Goal: Transaction & Acquisition: Purchase product/service

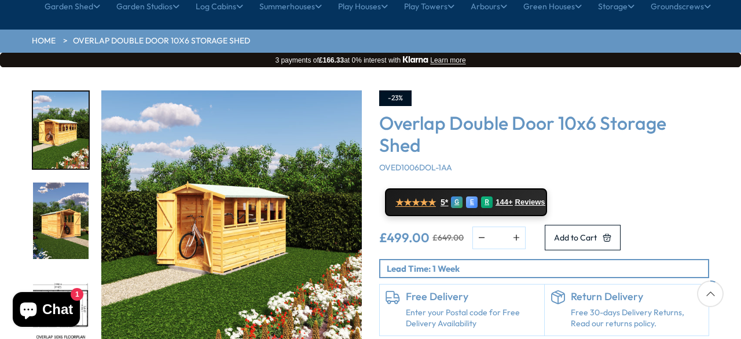
scroll to position [162, 0]
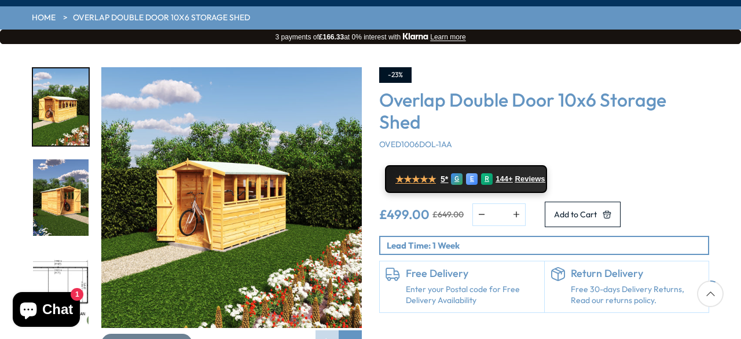
click at [472, 267] on h6 "Free Delivery" at bounding box center [472, 273] width 133 height 13
click at [353, 330] on div "Next slide" at bounding box center [350, 341] width 23 height 23
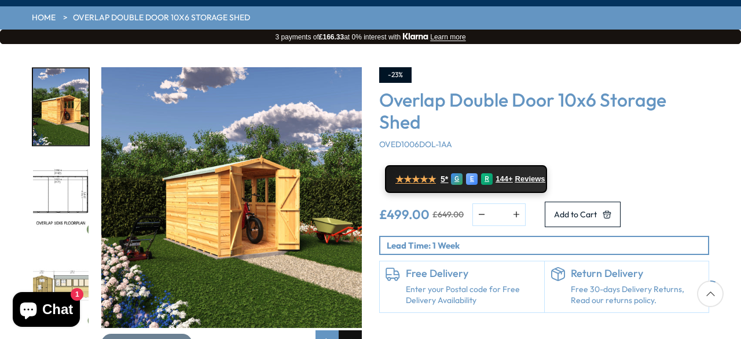
click at [353, 330] on div "Next slide" at bounding box center [350, 341] width 23 height 23
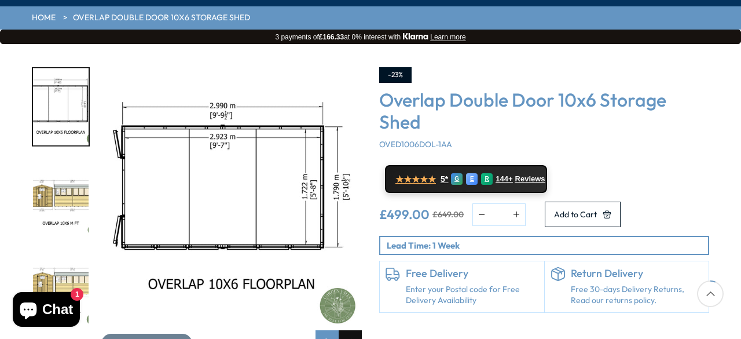
click at [353, 330] on div "Next slide" at bounding box center [350, 341] width 23 height 23
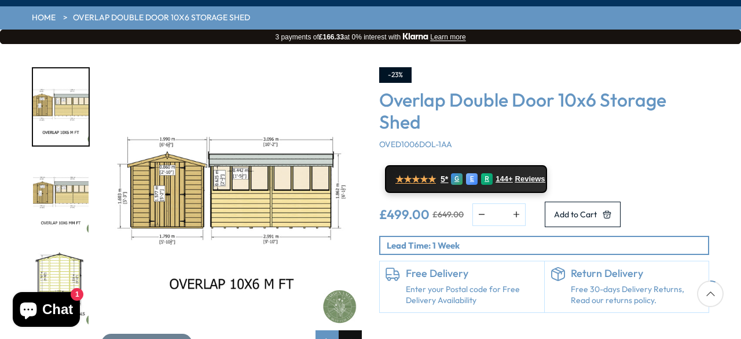
click at [353, 330] on div "Next slide" at bounding box center [350, 341] width 23 height 23
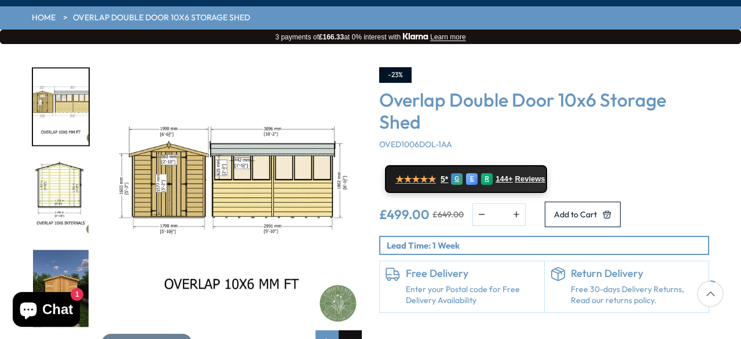
click at [353, 330] on div "Next slide" at bounding box center [350, 341] width 23 height 23
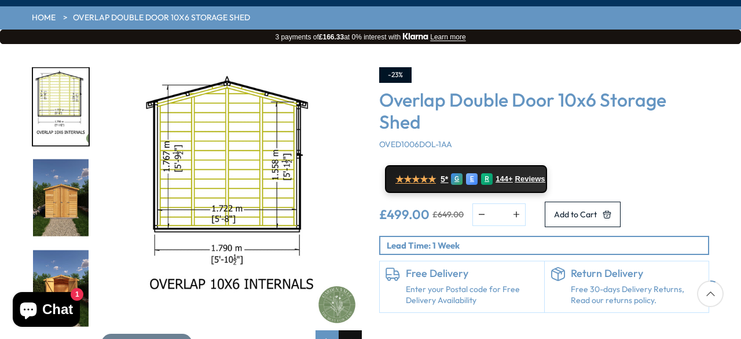
click at [353, 330] on div "Next slide" at bounding box center [350, 341] width 23 height 23
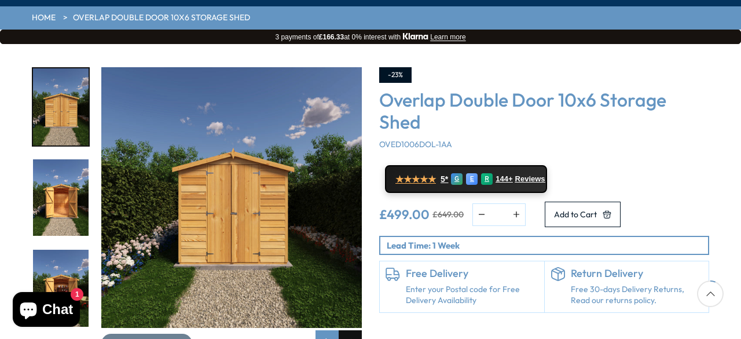
click at [353, 330] on div "Next slide" at bounding box center [350, 341] width 23 height 23
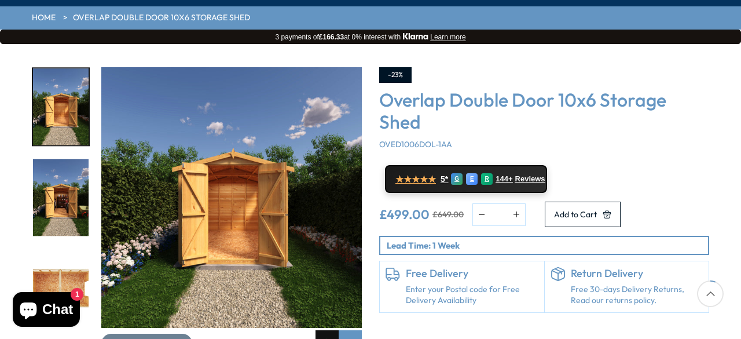
drag, startPoint x: 347, startPoint y: 305, endPoint x: 330, endPoint y: 308, distance: 17.7
drag, startPoint x: 330, startPoint y: 308, endPoint x: 551, endPoint y: 310, distance: 221.8
click at [551, 310] on div "-23% Overlap Double Door 10x6 Storage Shed OVED1006DOL-1AA ★★★★★ 5* G E R 144+ …" at bounding box center [544, 210] width 347 height 286
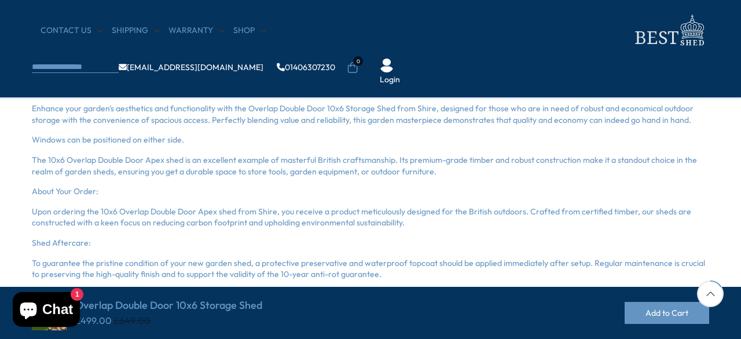
scroll to position [394, 0]
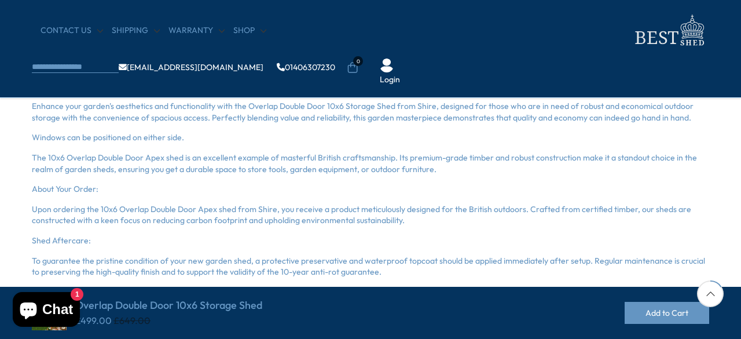
click at [469, 266] on p "To guarantee the pristine condition of your new garden shed, a protective prese…" at bounding box center [371, 266] width 678 height 23
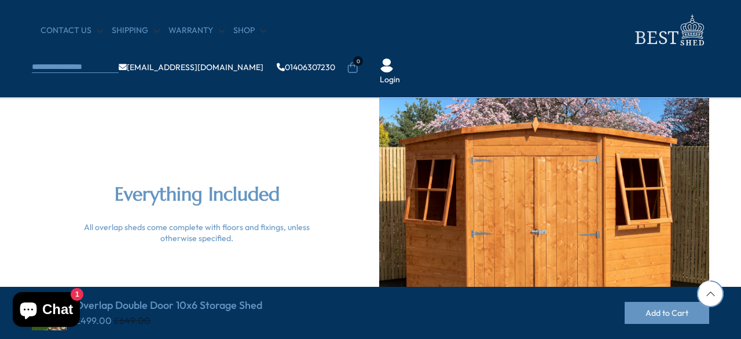
scroll to position [2664, 0]
